Goal: Information Seeking & Learning: Learn about a topic

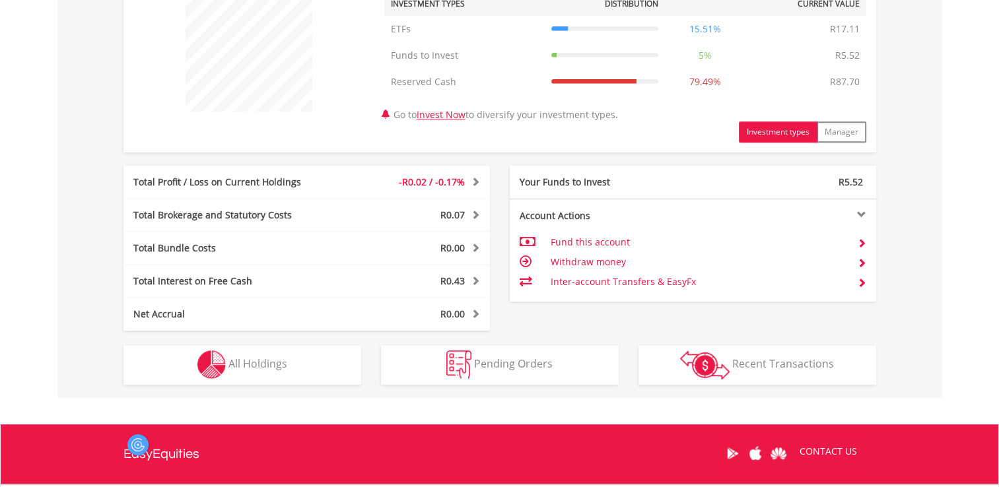
scroll to position [127, 251]
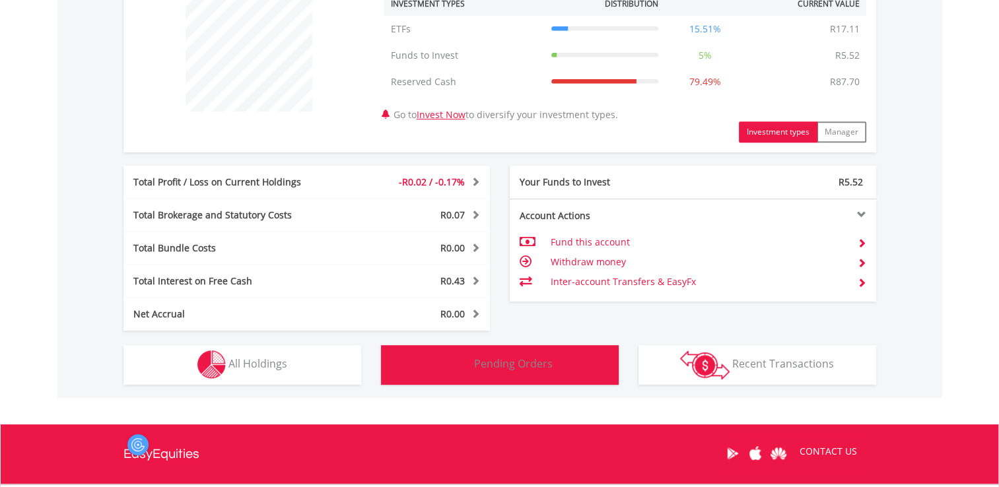
click at [504, 360] on span "Pending Orders" at bounding box center [513, 363] width 79 height 15
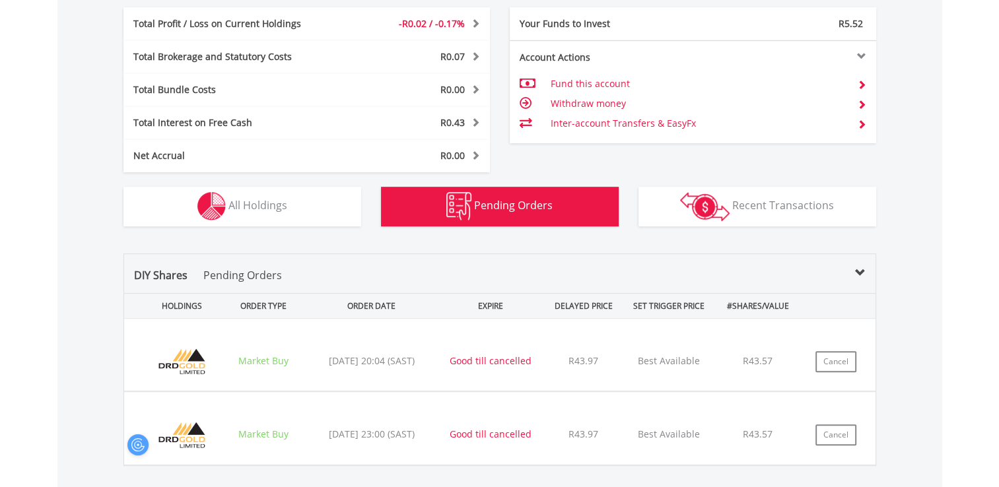
scroll to position [655, 0]
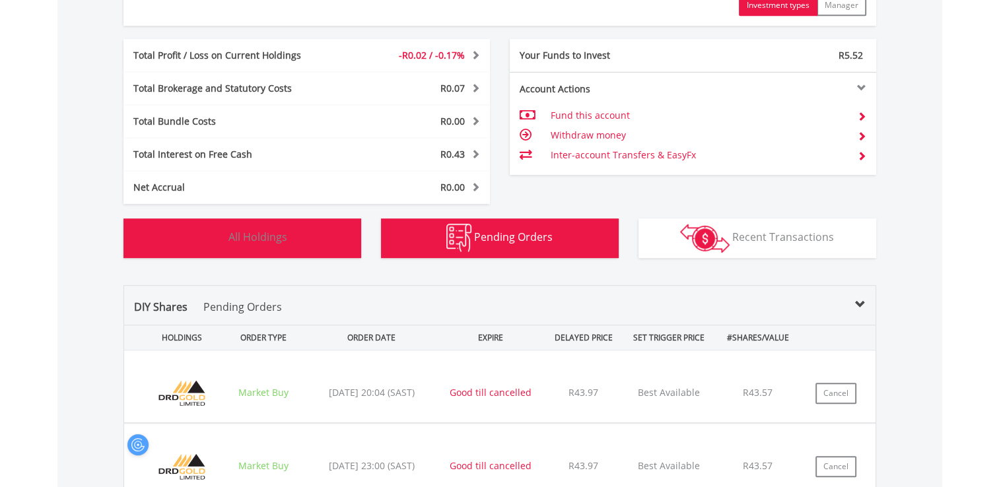
click at [271, 240] on span "All Holdings" at bounding box center [257, 237] width 59 height 15
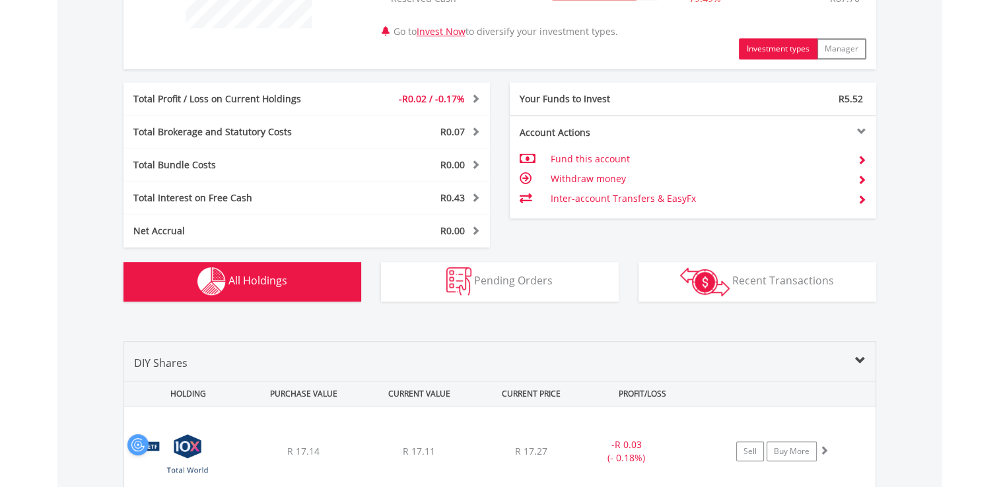
scroll to position [599, 0]
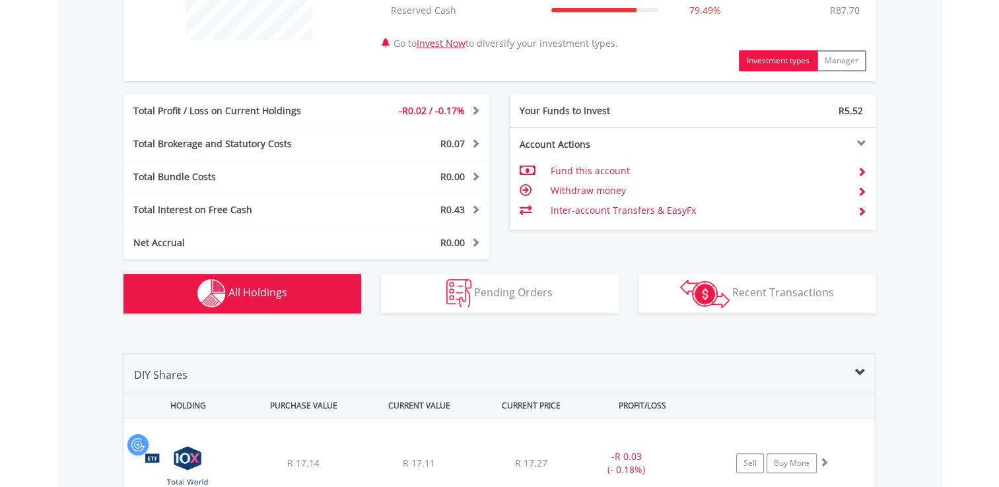
click at [296, 293] on button "Holdings All Holdings" at bounding box center [242, 294] width 238 height 40
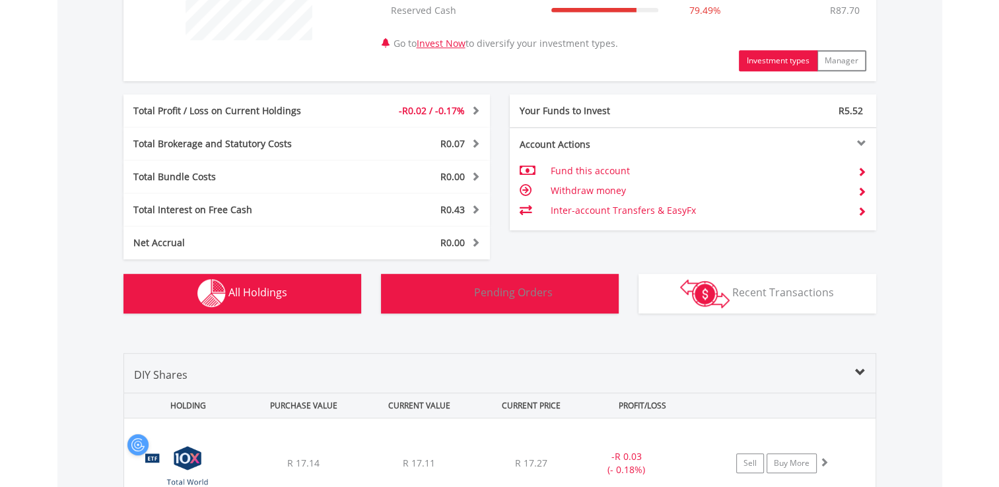
click at [539, 300] on button "Pending Orders Pending Orders" at bounding box center [500, 294] width 238 height 40
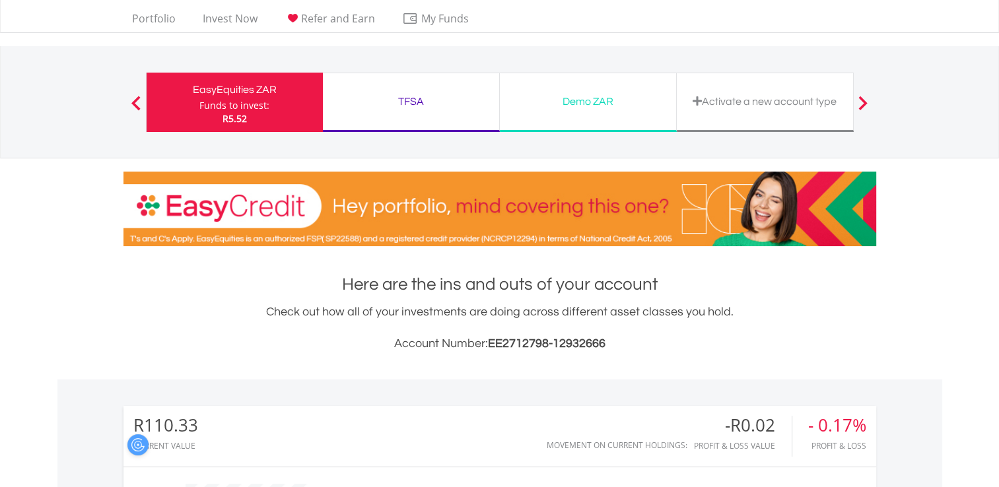
scroll to position [0, 0]
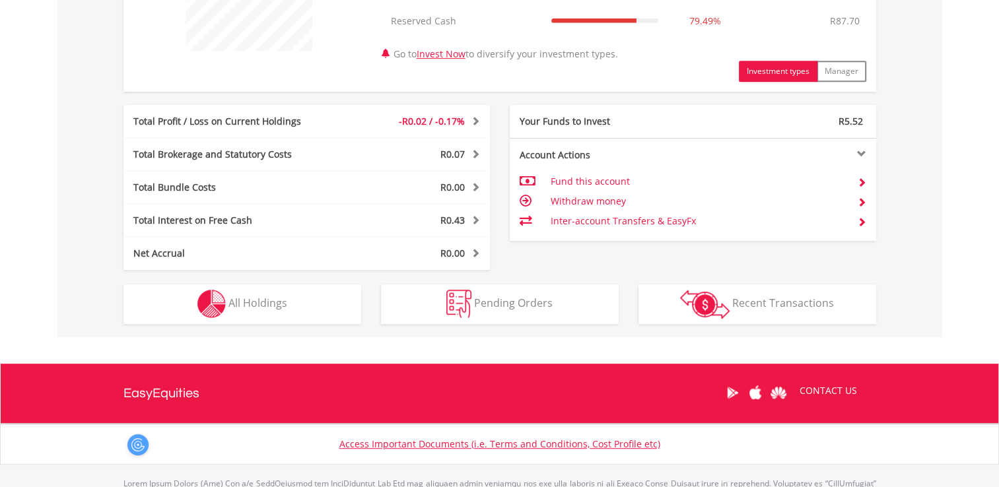
scroll to position [594, 0]
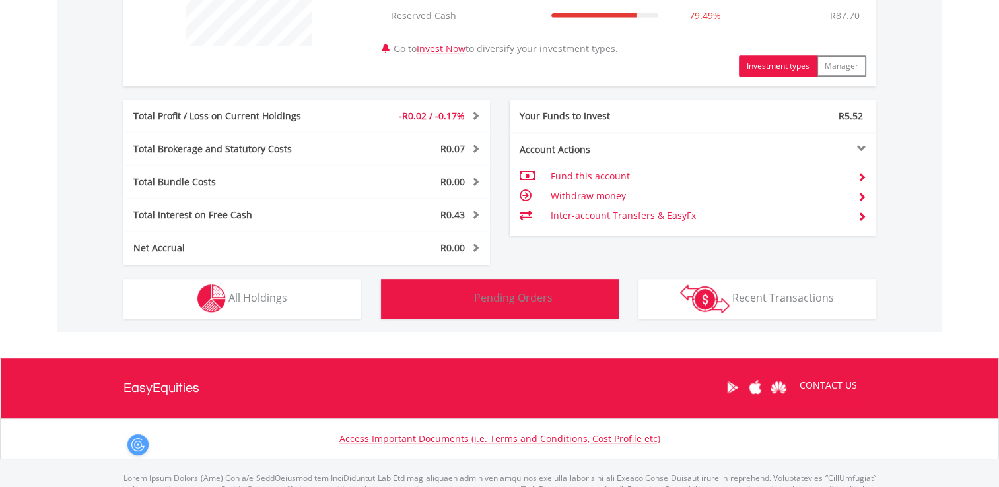
click at [498, 294] on span "Pending Orders" at bounding box center [513, 297] width 79 height 15
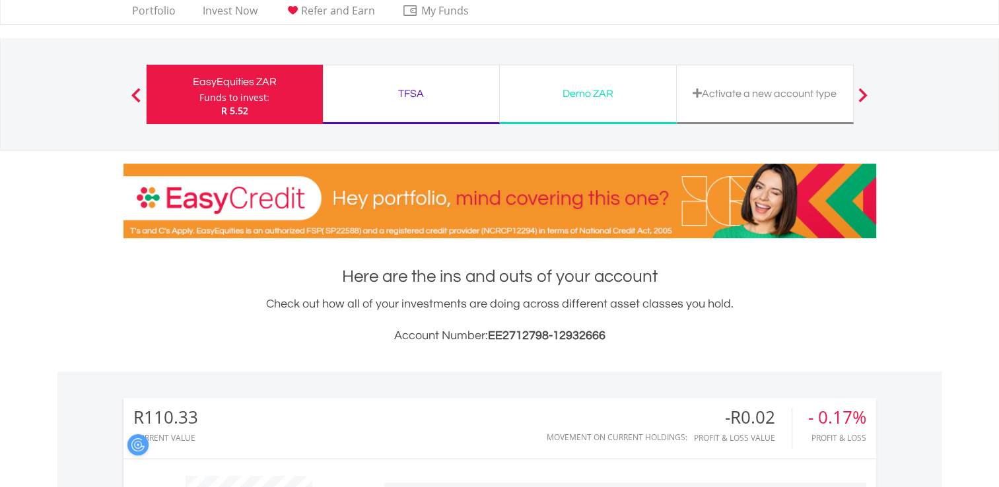
scroll to position [0, 0]
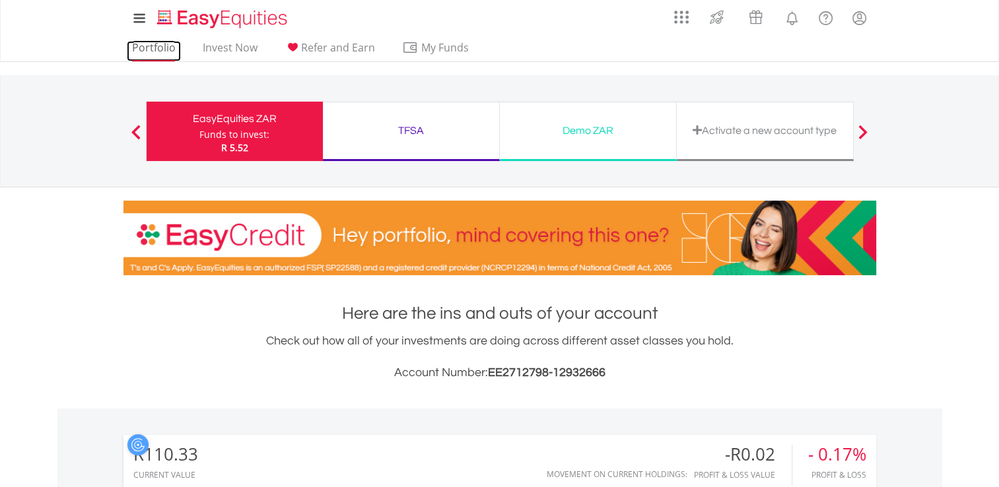
click at [162, 45] on link "Portfolio" at bounding box center [154, 51] width 54 height 20
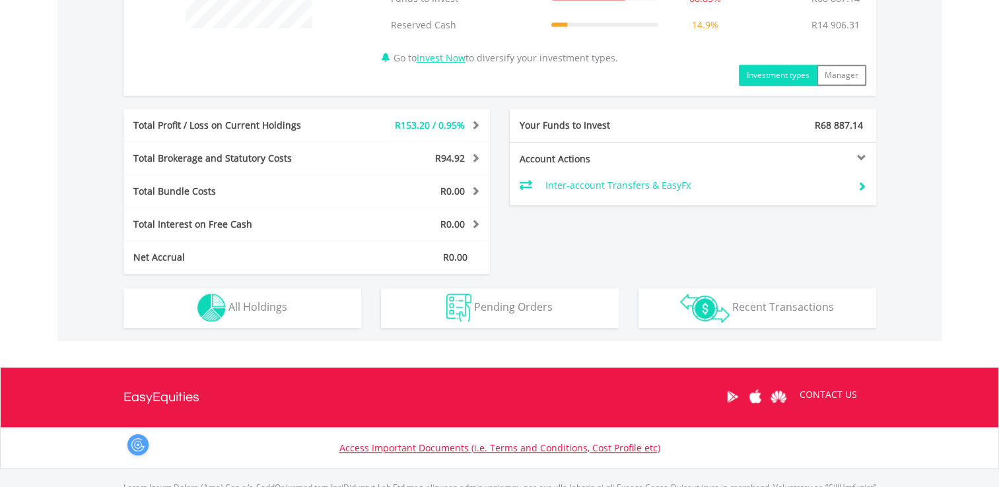
scroll to position [614, 0]
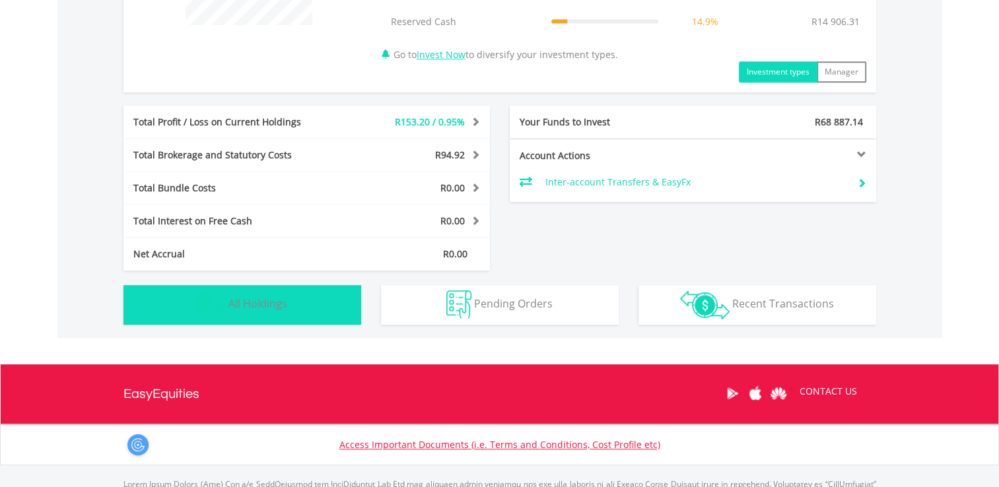
click at [277, 305] on span "All Holdings" at bounding box center [257, 303] width 59 height 15
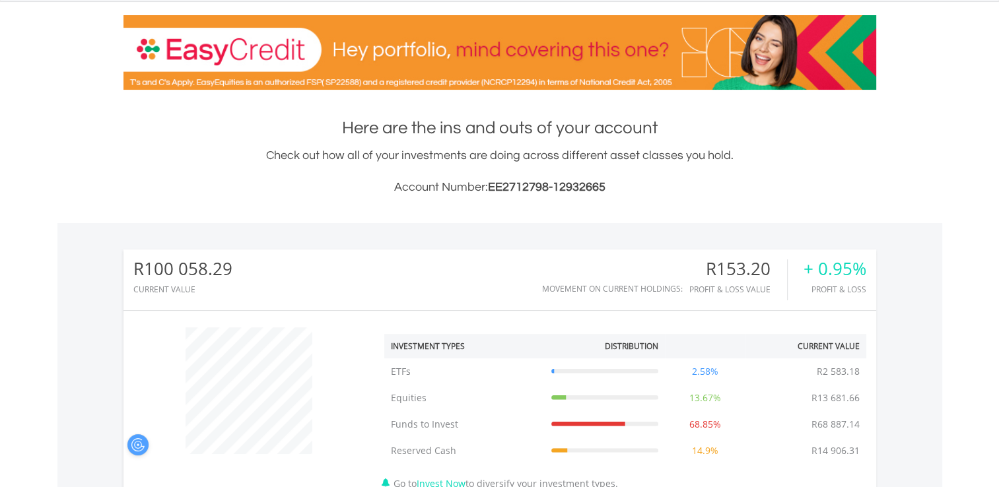
scroll to position [0, 0]
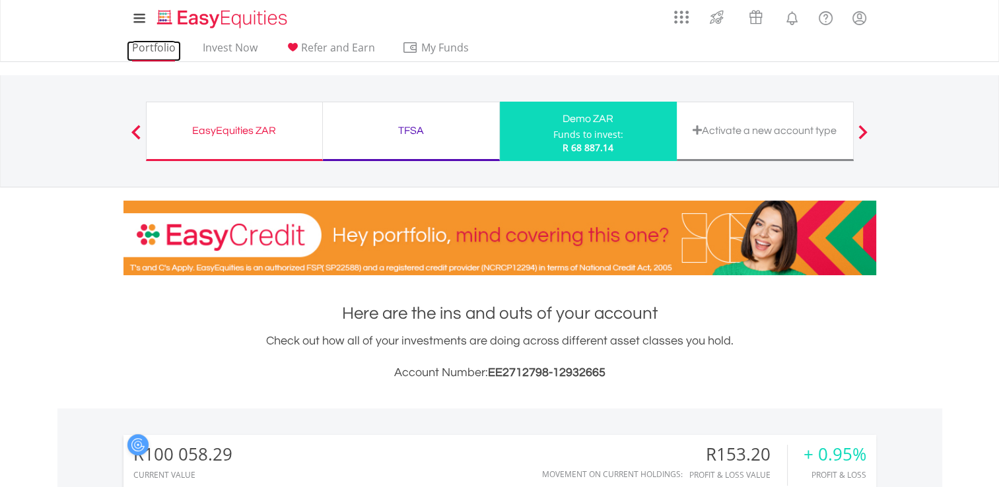
click at [147, 45] on link "Portfolio" at bounding box center [154, 51] width 54 height 20
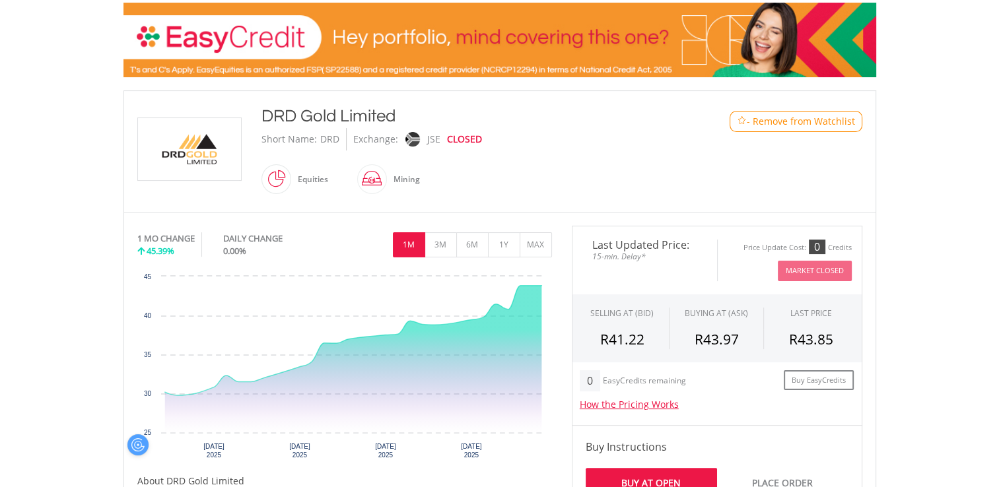
scroll to position [330, 0]
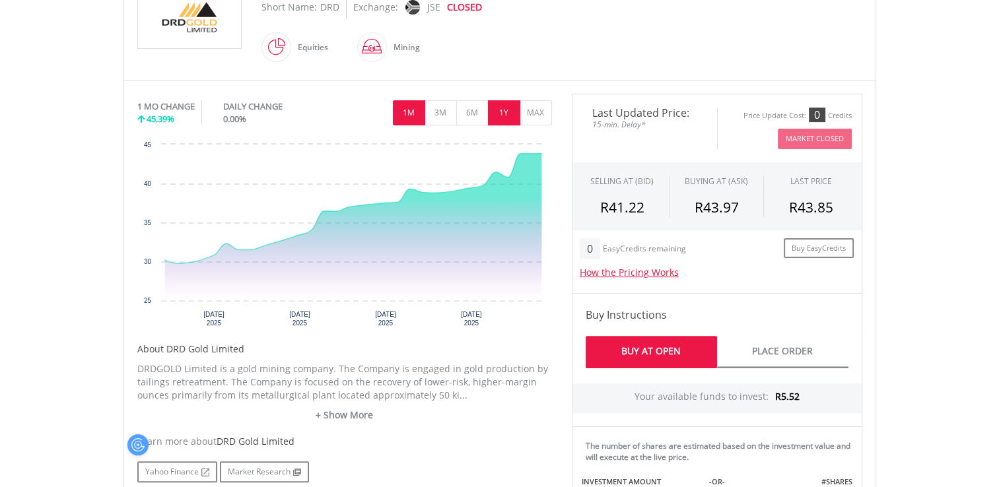
click at [499, 112] on button "1Y" at bounding box center [504, 112] width 32 height 25
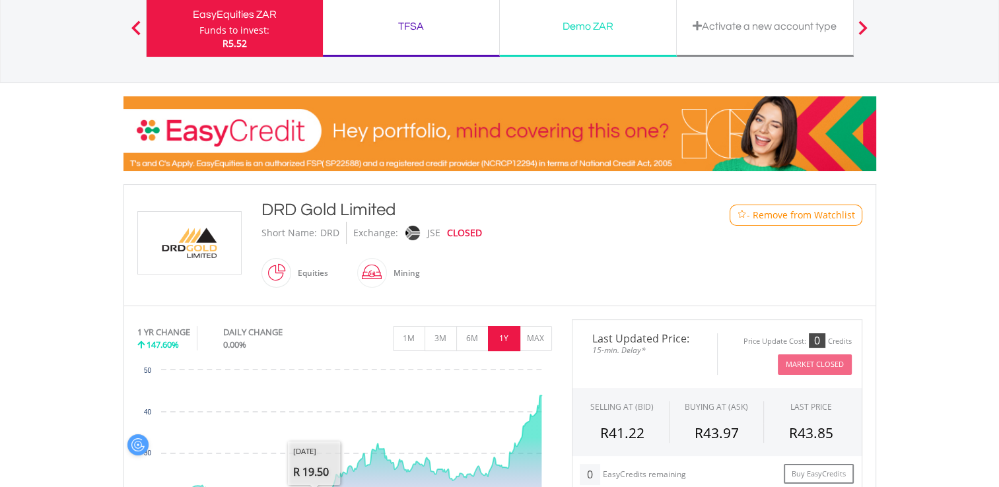
scroll to position [0, 0]
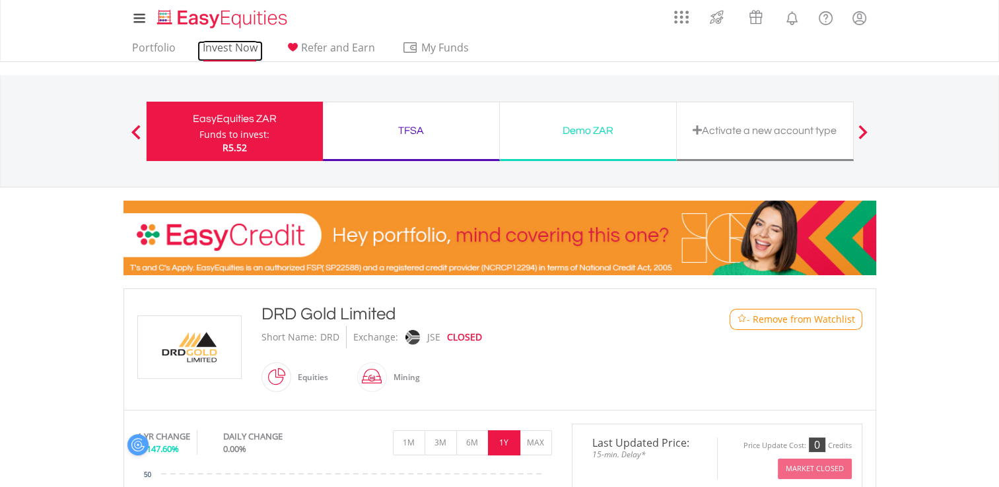
click at [247, 44] on link "Invest Now" at bounding box center [229, 51] width 65 height 20
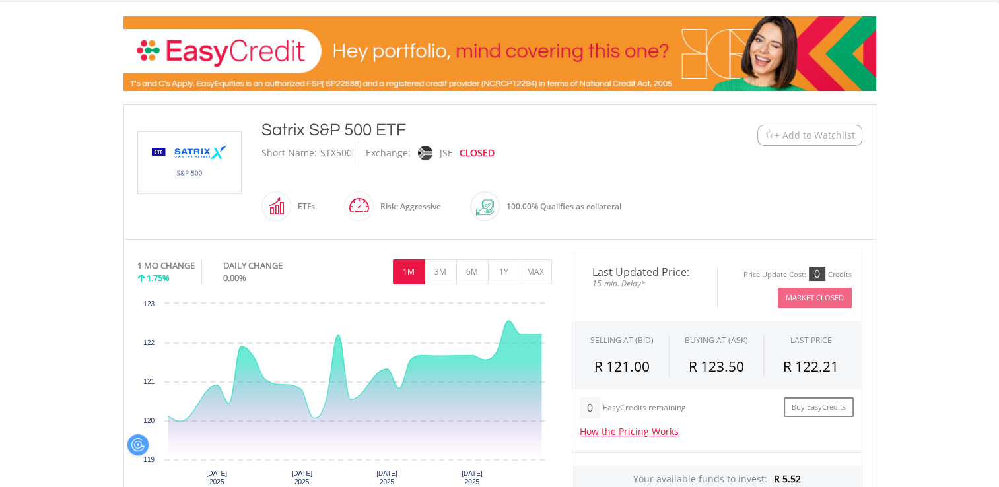
scroll to position [132, 0]
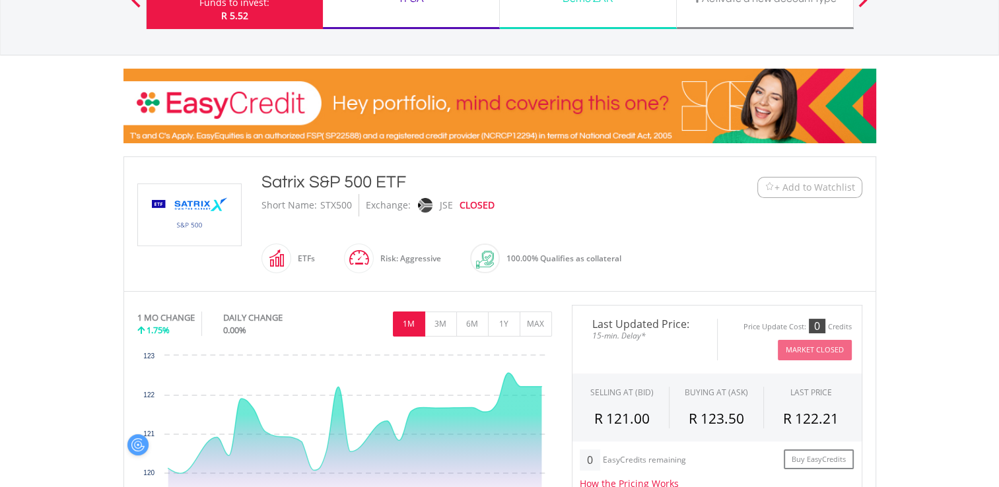
click at [807, 188] on span "+ Add to Watchlist" at bounding box center [814, 187] width 81 height 13
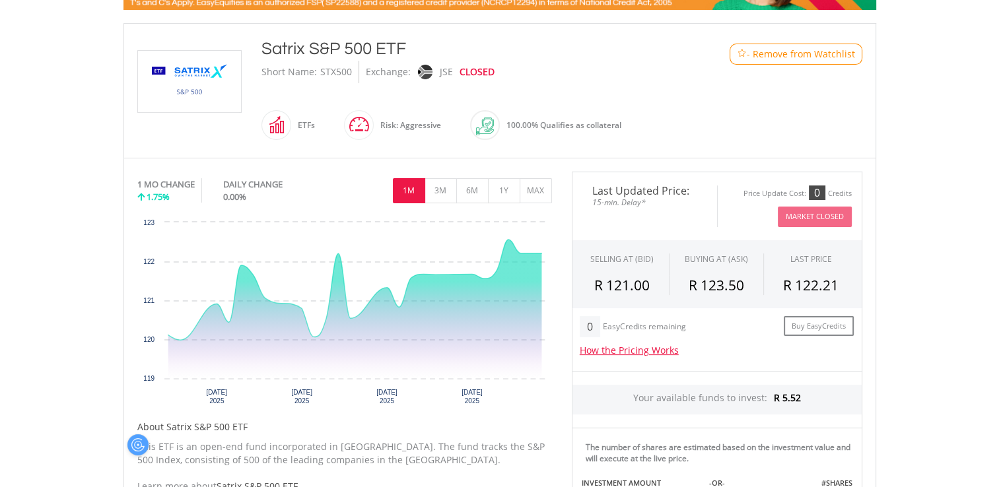
scroll to position [264, 0]
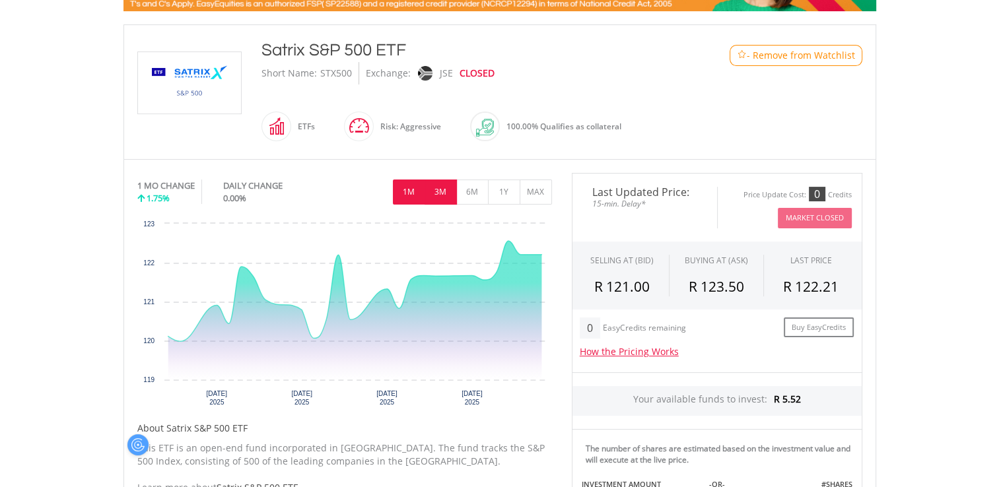
click at [436, 185] on button "3M" at bounding box center [440, 192] width 32 height 25
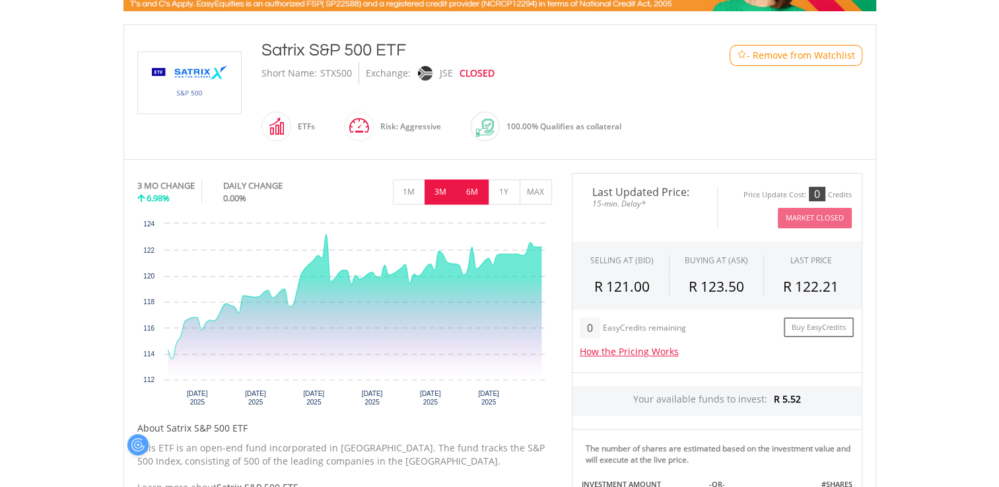
click at [463, 186] on button "6M" at bounding box center [472, 192] width 32 height 25
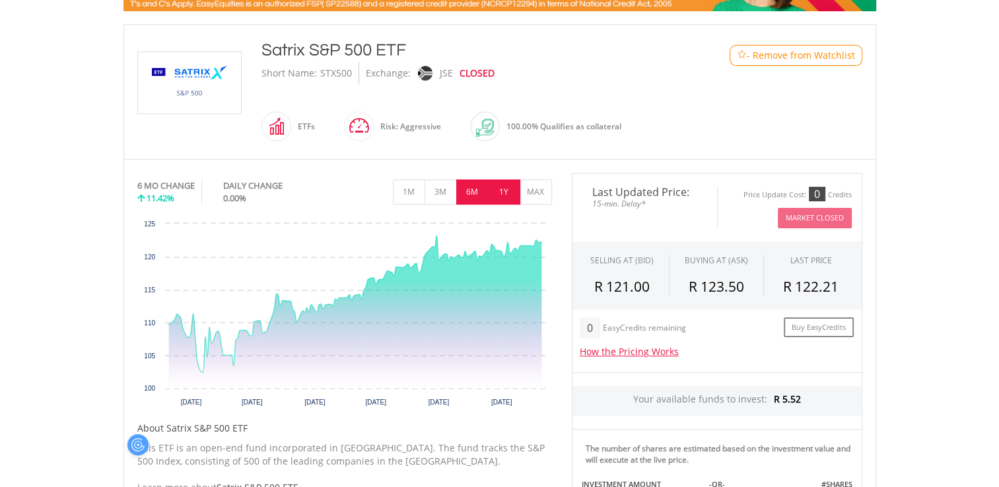
click at [493, 193] on button "1Y" at bounding box center [504, 192] width 32 height 25
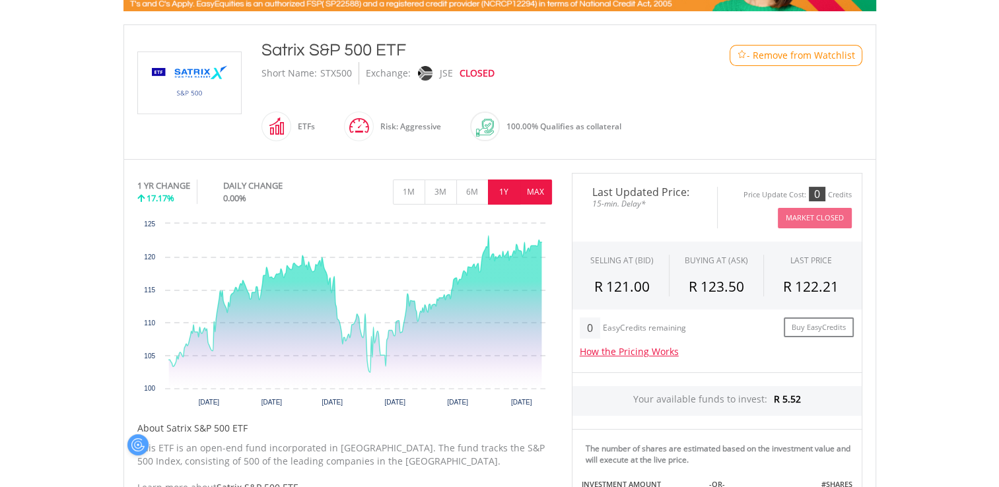
click at [535, 197] on button "MAX" at bounding box center [535, 192] width 32 height 25
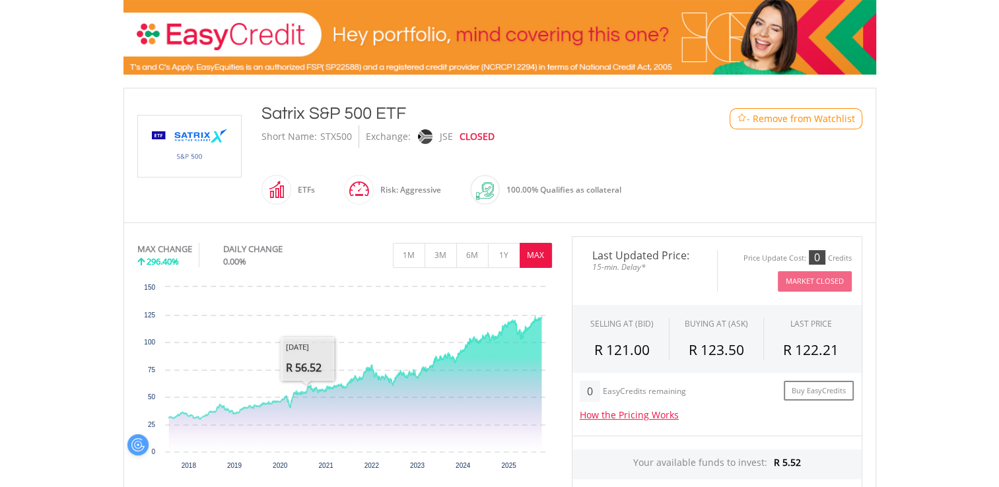
scroll to position [198, 0]
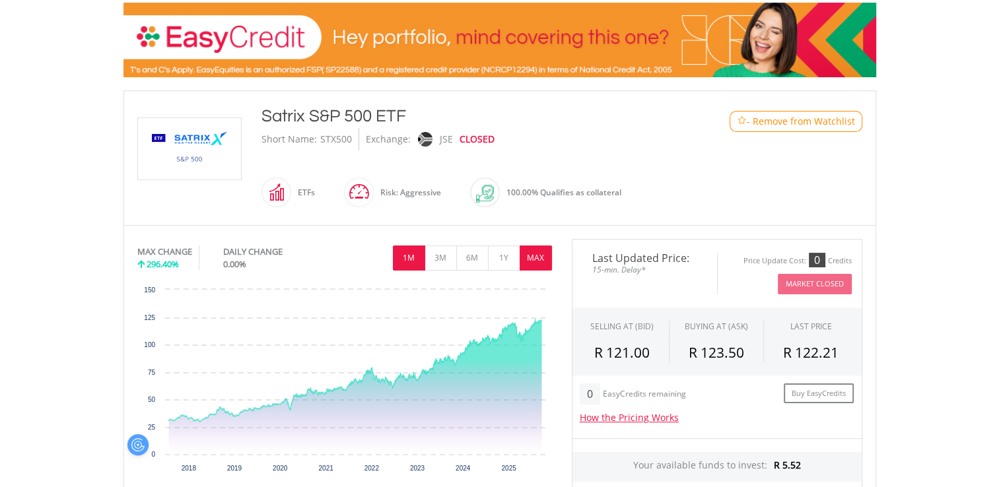
click at [415, 255] on button "1M" at bounding box center [409, 258] width 32 height 25
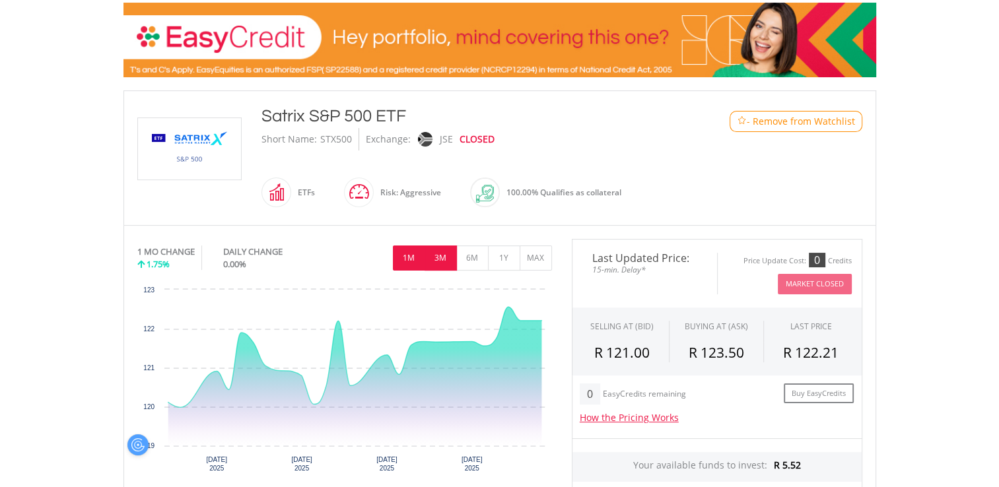
click at [438, 257] on button "3M" at bounding box center [440, 258] width 32 height 25
